Goal: Information Seeking & Learning: Learn about a topic

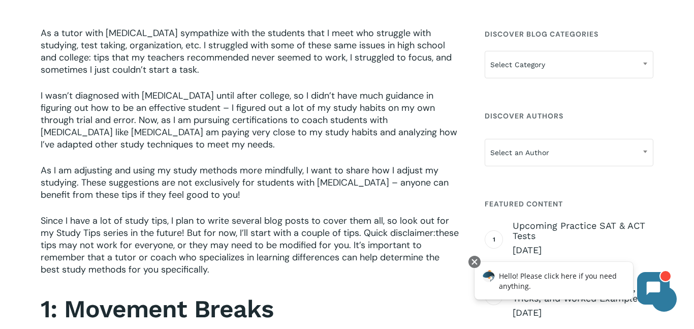
scroll to position [316, 0]
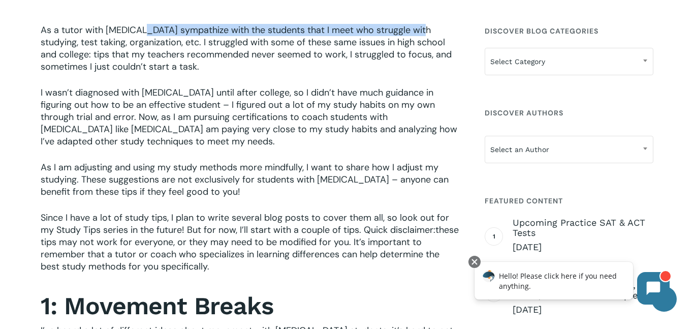
drag, startPoint x: 139, startPoint y: 30, endPoint x: 415, endPoint y: 27, distance: 275.9
click at [415, 27] on span "As a tutor with [MEDICAL_DATA] sympathize with the students that I meet who str…" at bounding box center [246, 48] width 411 height 49
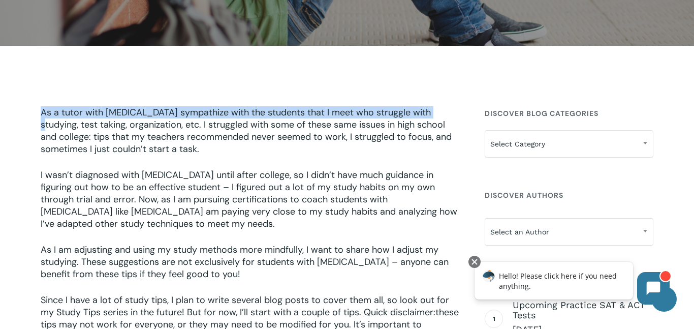
scroll to position [233, 0]
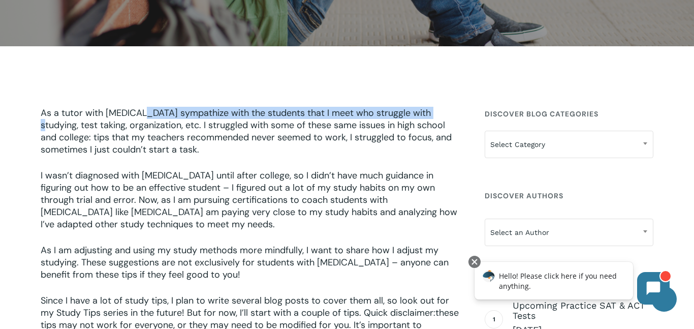
drag, startPoint x: 427, startPoint y: 29, endPoint x: 139, endPoint y: 112, distance: 299.7
click at [139, 112] on span "As a tutor with [MEDICAL_DATA] sympathize with the students that I meet who str…" at bounding box center [246, 131] width 411 height 49
copy span "sympathize with the students that I meet who struggle with studying"
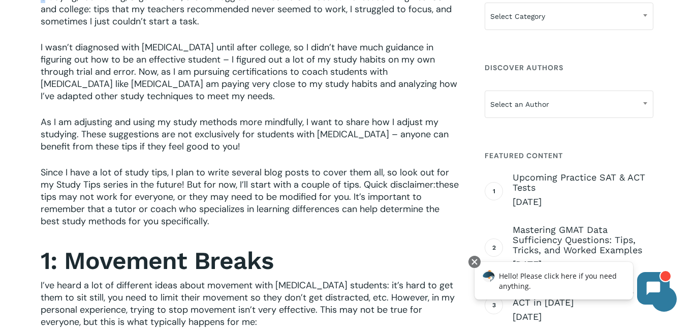
scroll to position [360, 0]
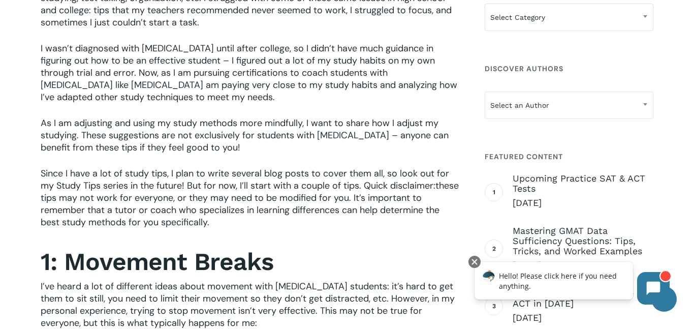
click at [73, 290] on span "I’ve heard a lot of different ideas about movement with [MEDICAL_DATA] students…" at bounding box center [248, 304] width 414 height 49
click at [344, 286] on span "I’ve heard a lot of different ideas about movement with [MEDICAL_DATA] students…" at bounding box center [248, 304] width 414 height 49
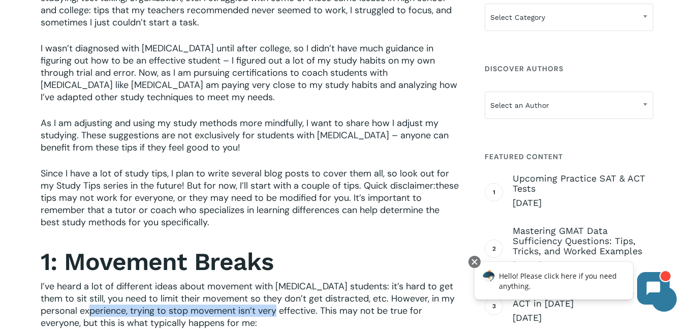
drag, startPoint x: 91, startPoint y: 307, endPoint x: 278, endPoint y: 314, distance: 186.6
click at [278, 314] on span "I’ve heard a lot of different ideas about movement with [MEDICAL_DATA] students…" at bounding box center [248, 304] width 414 height 49
copy span "trying to stop movement isn’t very effective."
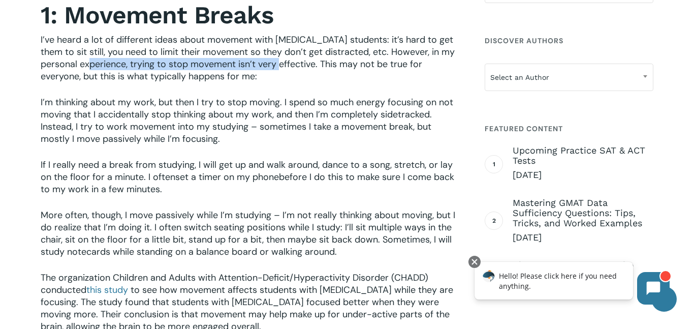
scroll to position [606, 0]
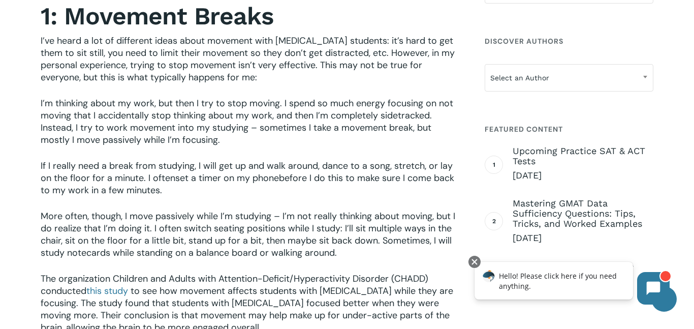
click at [288, 220] on span "More often, though, I move passively while I’m studying – I’m not really thinki…" at bounding box center [248, 234] width 415 height 49
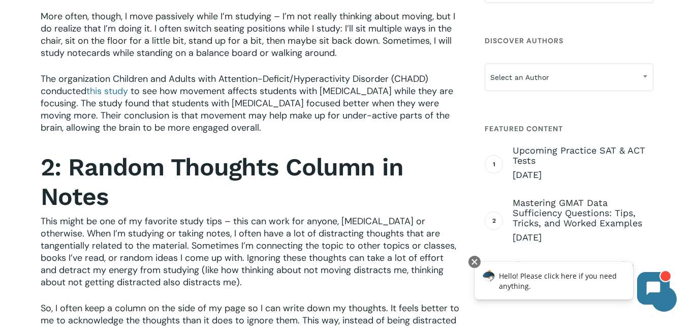
scroll to position [819, 0]
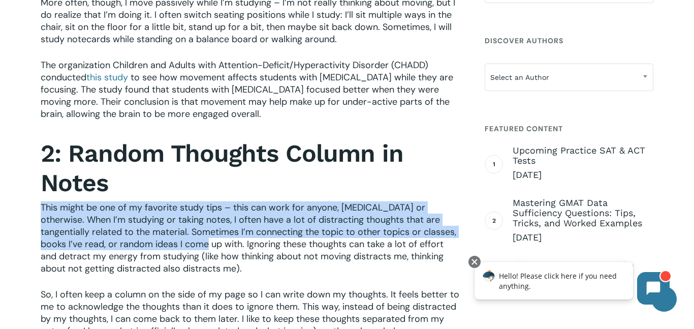
drag, startPoint x: 167, startPoint y: 243, endPoint x: 361, endPoint y: 165, distance: 209.0
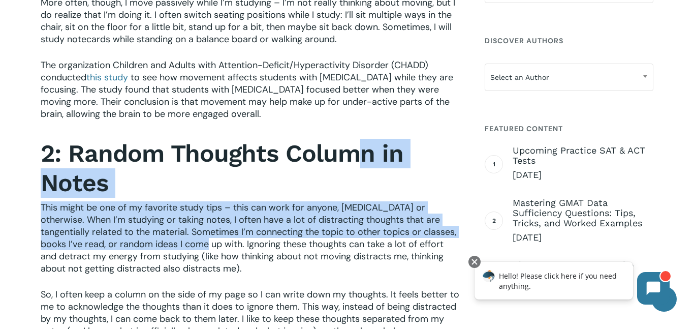
click at [411, 186] on h2 "2: Random Thoughts Column in Notes" at bounding box center [251, 168] width 420 height 59
